Goal: Task Accomplishment & Management: Use online tool/utility

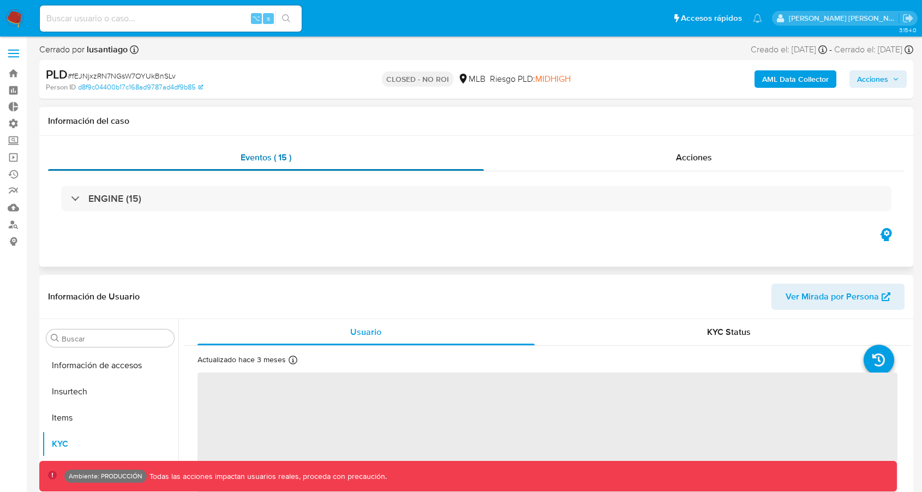
scroll to position [487, 0]
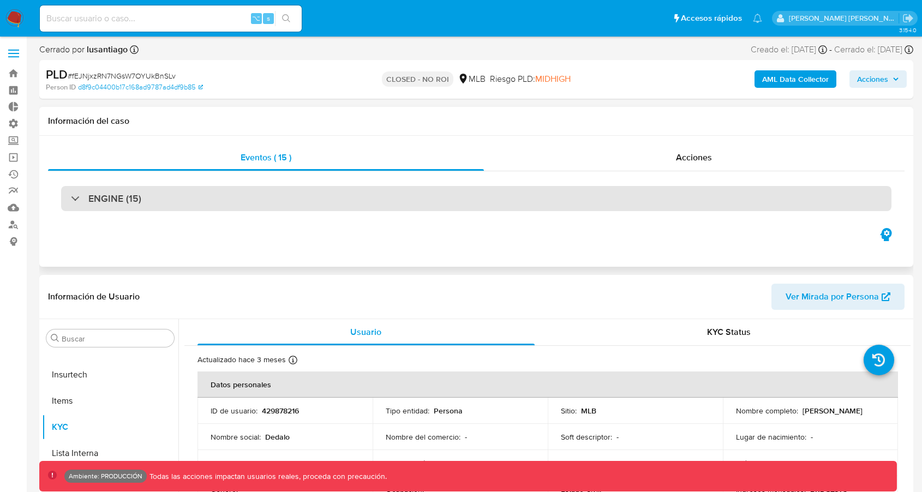
click at [396, 210] on div "ENGINE (15)" at bounding box center [476, 198] width 831 height 25
select select "10"
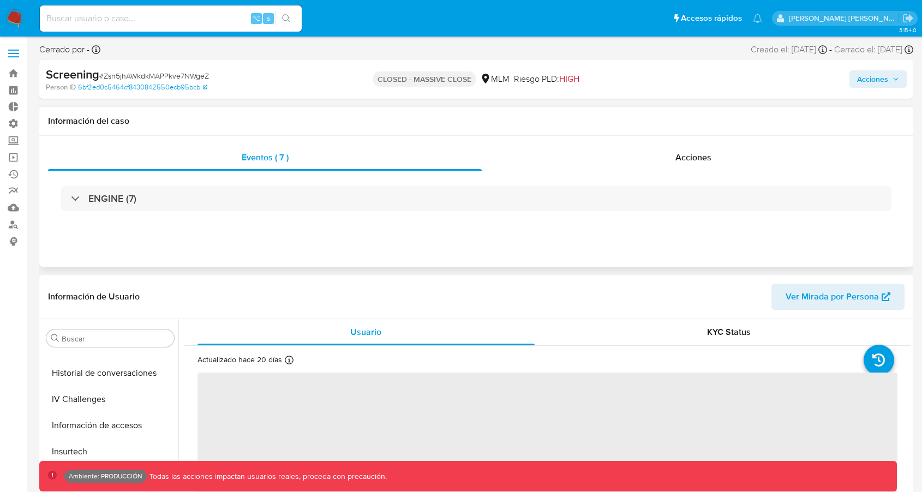
scroll to position [461, 0]
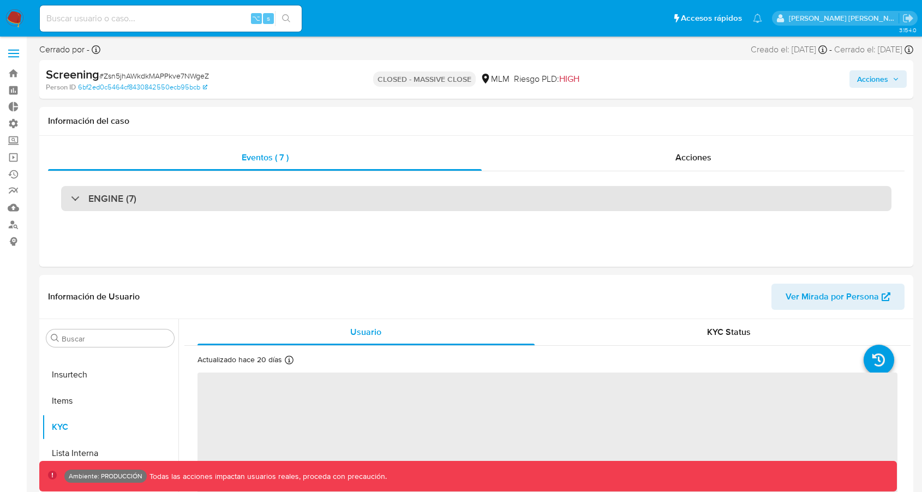
click at [396, 209] on div "ENGINE (7)" at bounding box center [476, 198] width 831 height 25
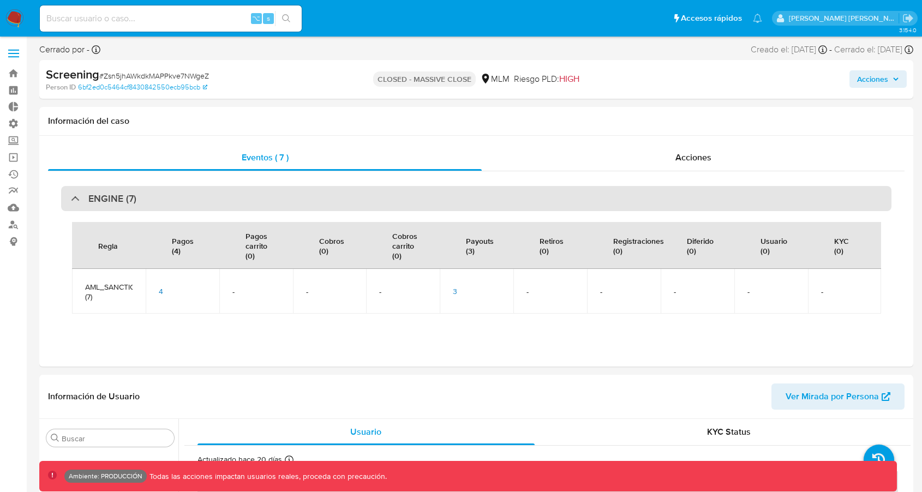
select select "10"
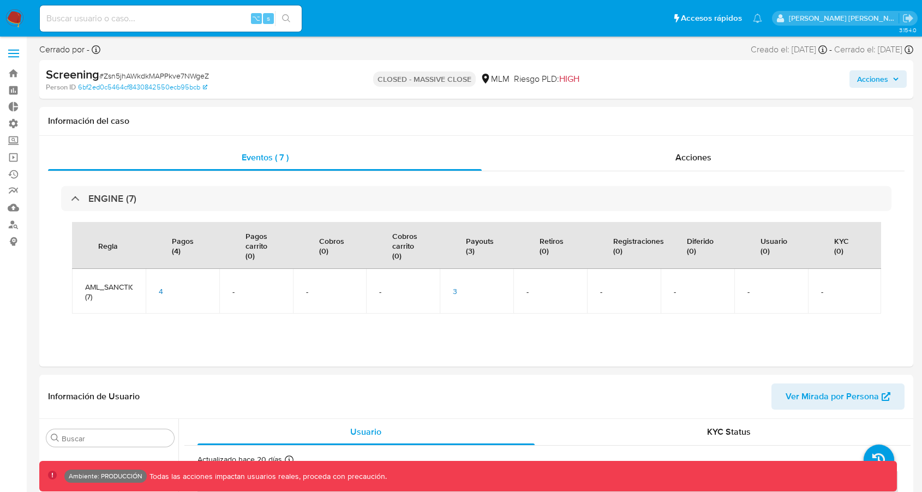
click at [456, 286] on span "3" at bounding box center [455, 291] width 4 height 11
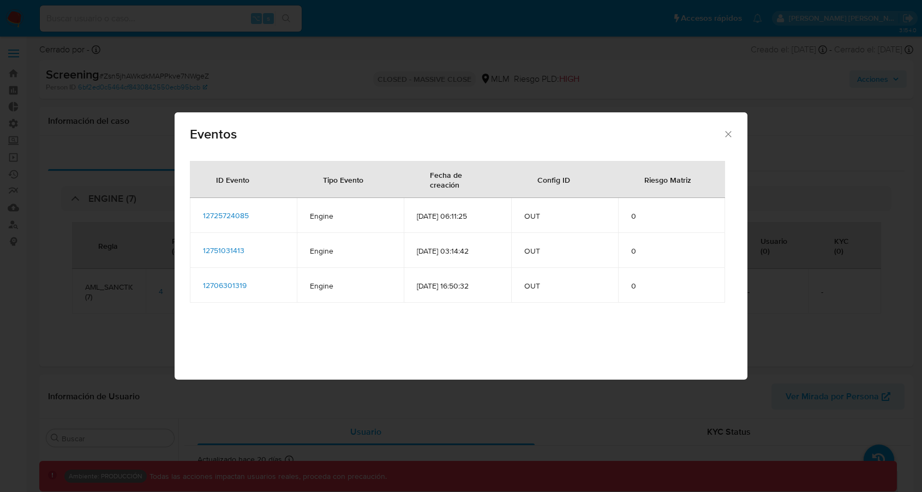
click at [239, 215] on span "12725724085" at bounding box center [226, 215] width 46 height 11
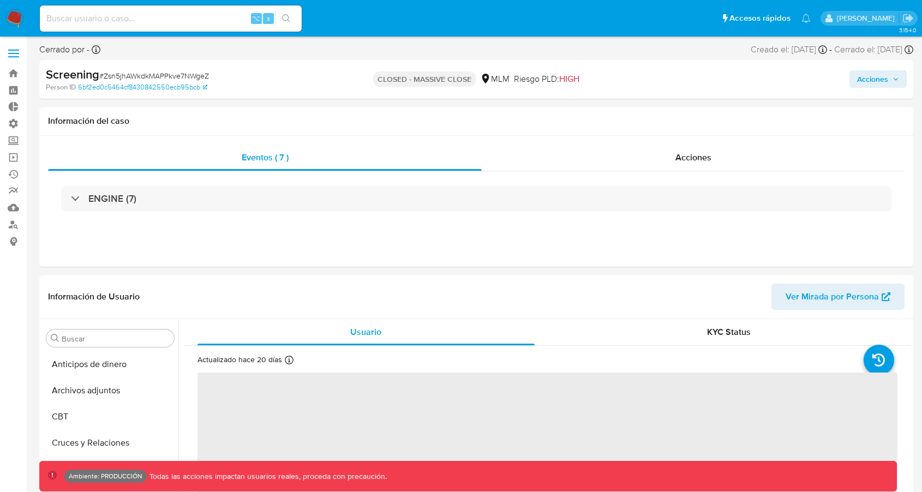
select select "10"
